Goal: Task Accomplishment & Management: Complete application form

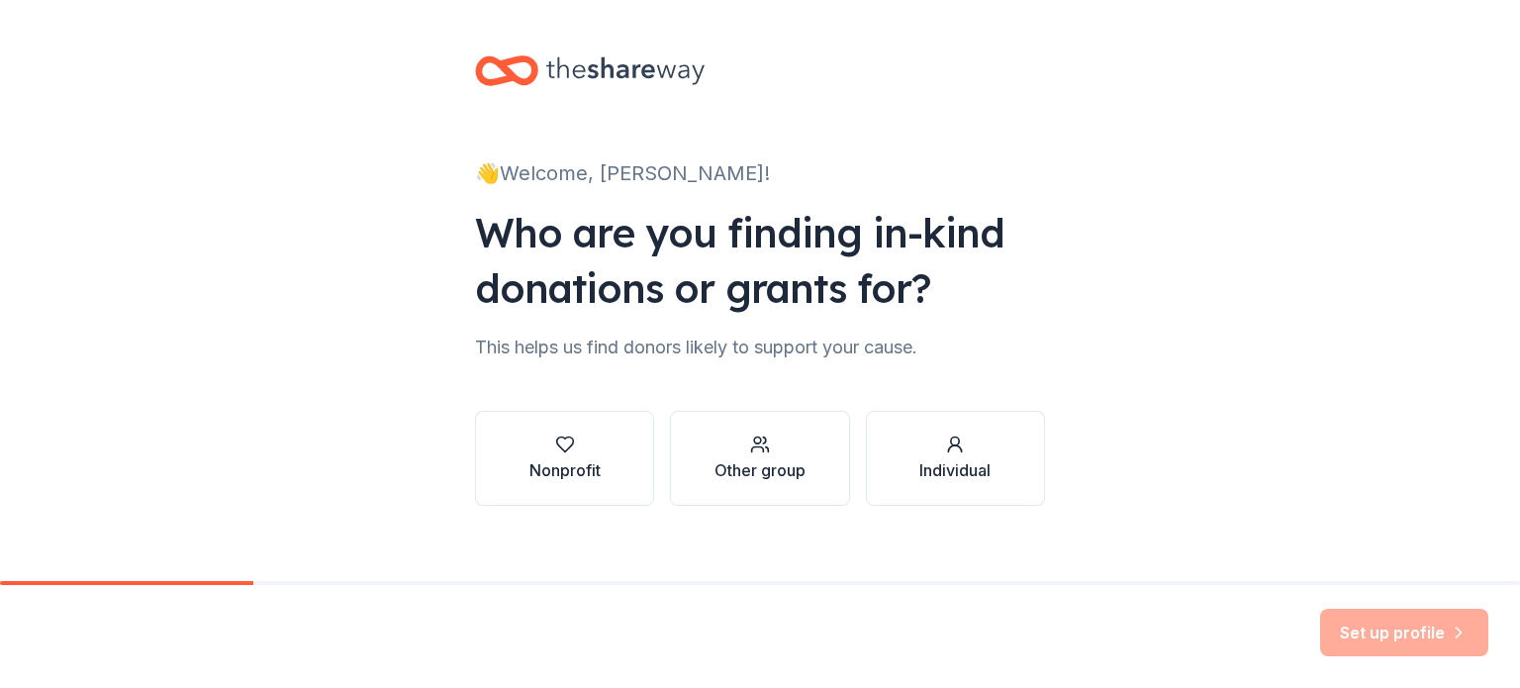
click at [629, 55] on icon at bounding box center [625, 70] width 158 height 41
click at [586, 457] on div "Nonprofit" at bounding box center [564, 457] width 71 height 47
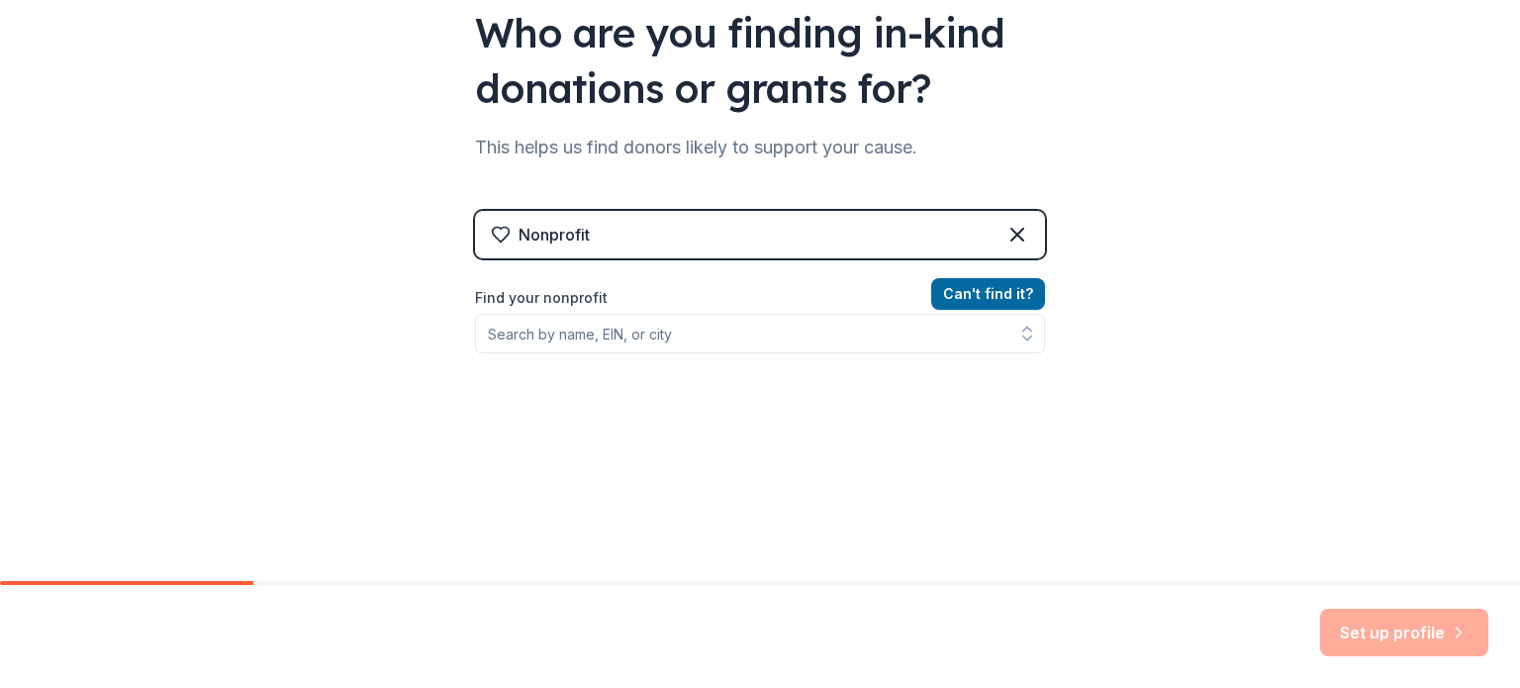
scroll to position [166, 0]
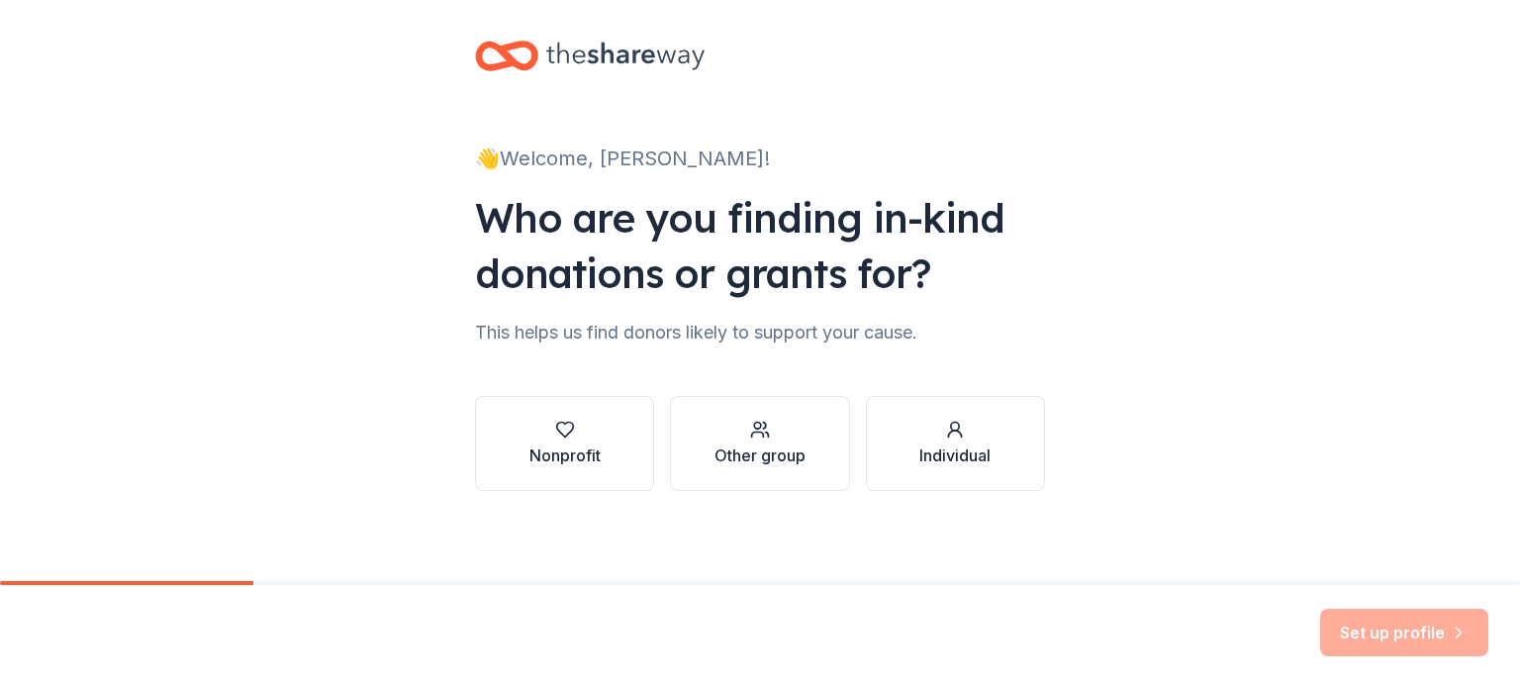
scroll to position [20, 0]
